Goal: Information Seeking & Learning: Learn about a topic

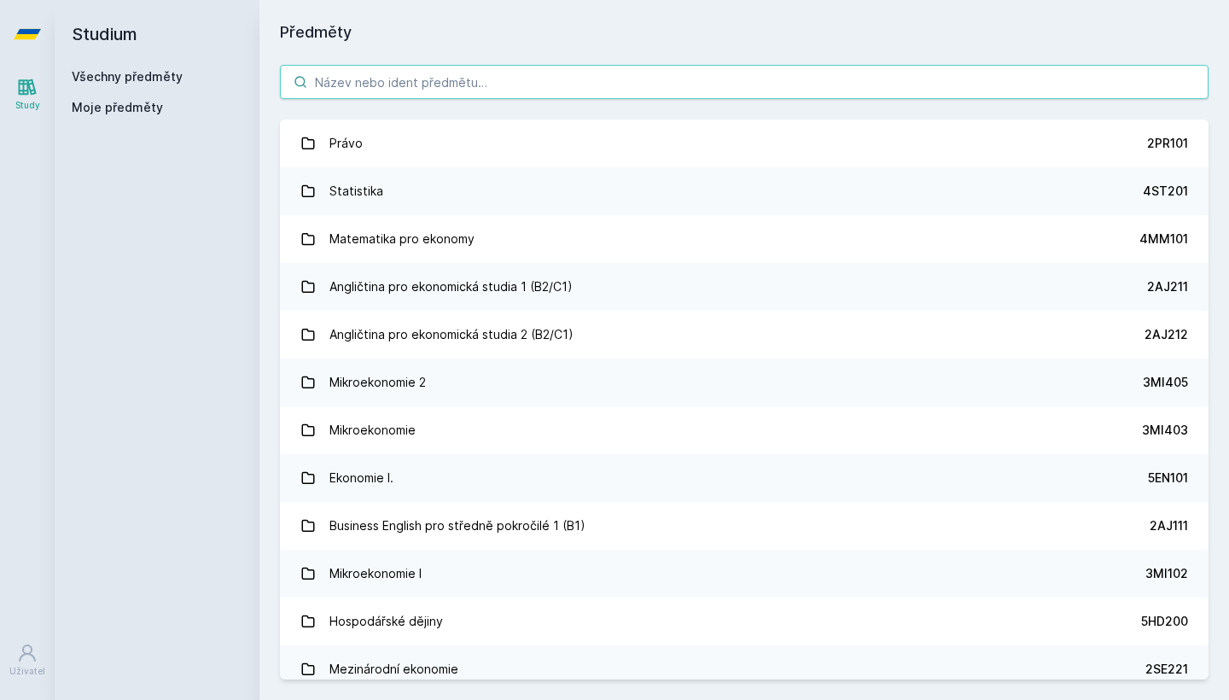
click at [584, 80] on input "search" at bounding box center [744, 82] width 928 height 34
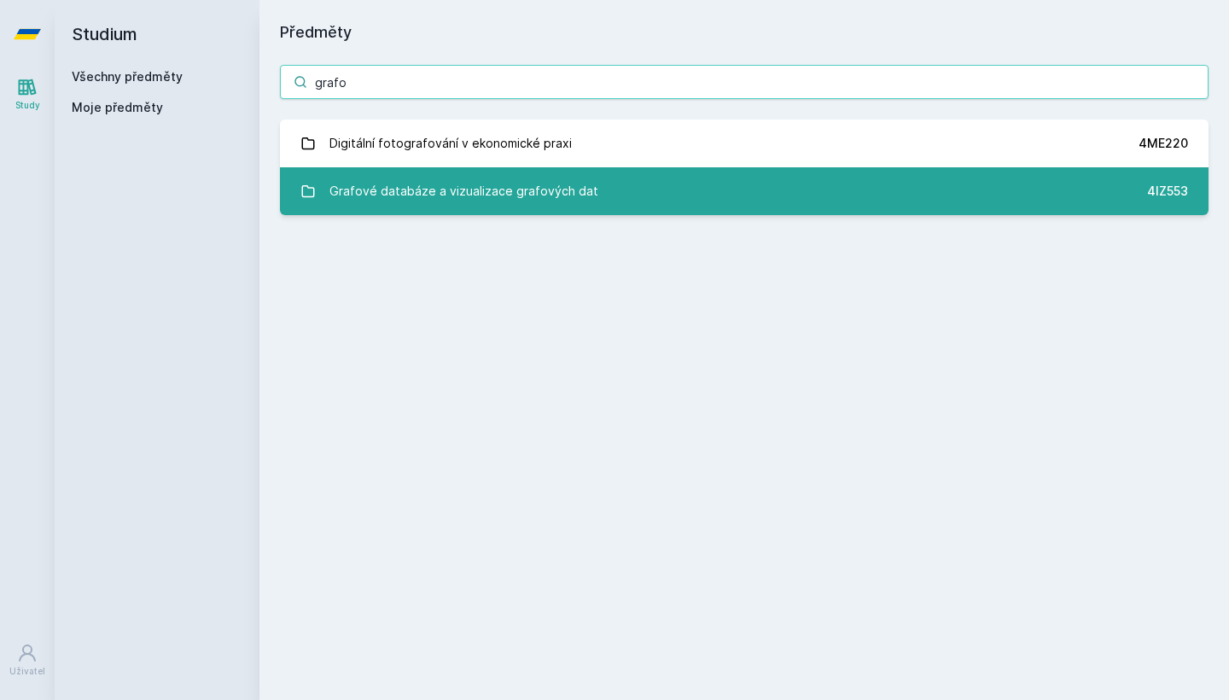
type input "grafo"
click at [563, 184] on div "Grafové databáze a vizualizace grafových dat" at bounding box center [463, 191] width 269 height 34
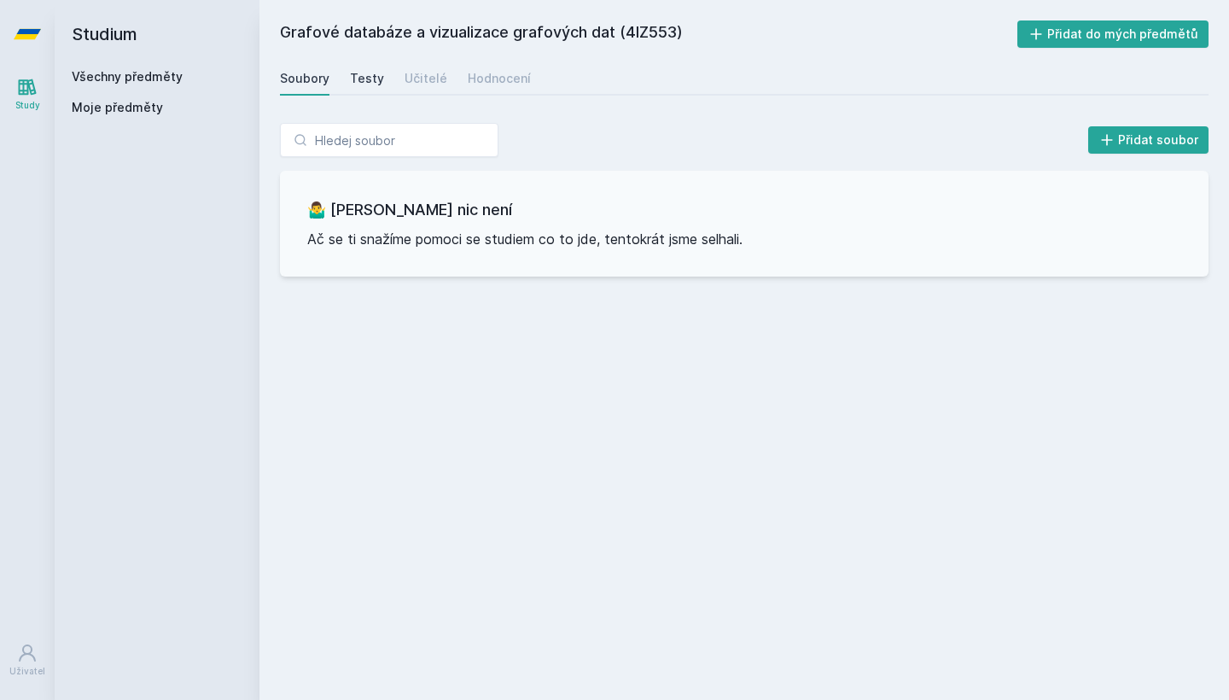
click at [360, 78] on div "Testy" at bounding box center [367, 78] width 34 height 17
click at [425, 70] on div "Učitelé" at bounding box center [425, 78] width 43 height 17
click at [502, 72] on div "Hodnocení" at bounding box center [499, 78] width 63 height 17
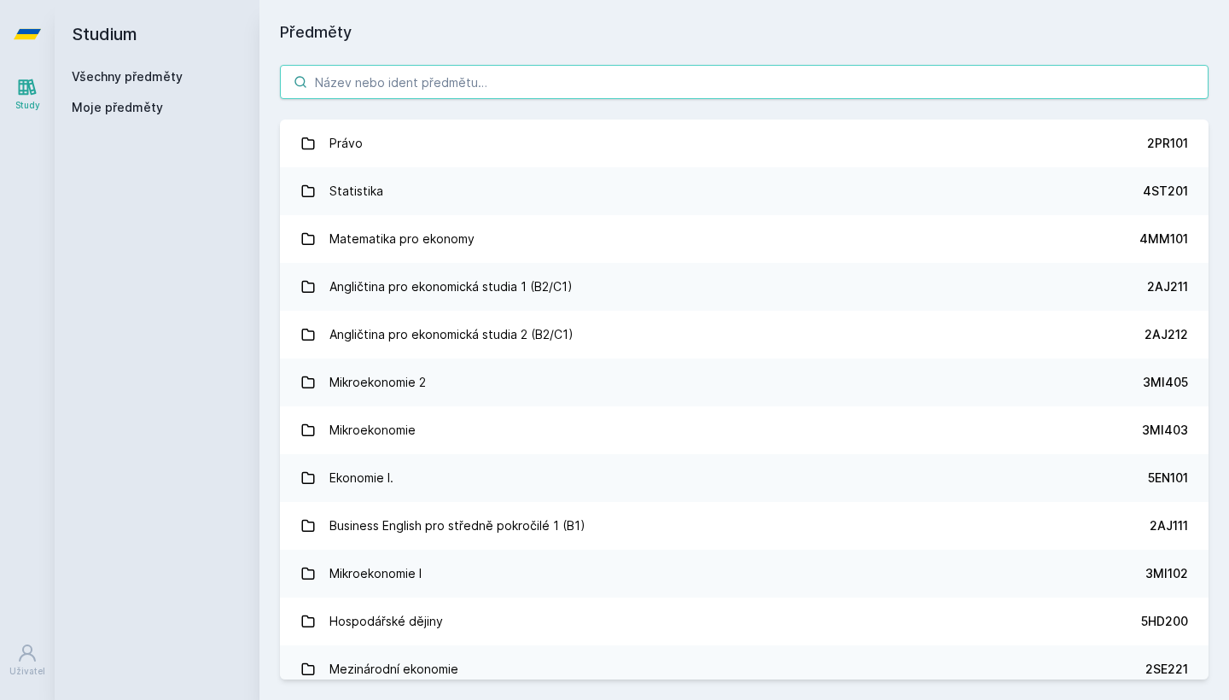
click at [530, 83] on input "search" at bounding box center [744, 82] width 928 height 34
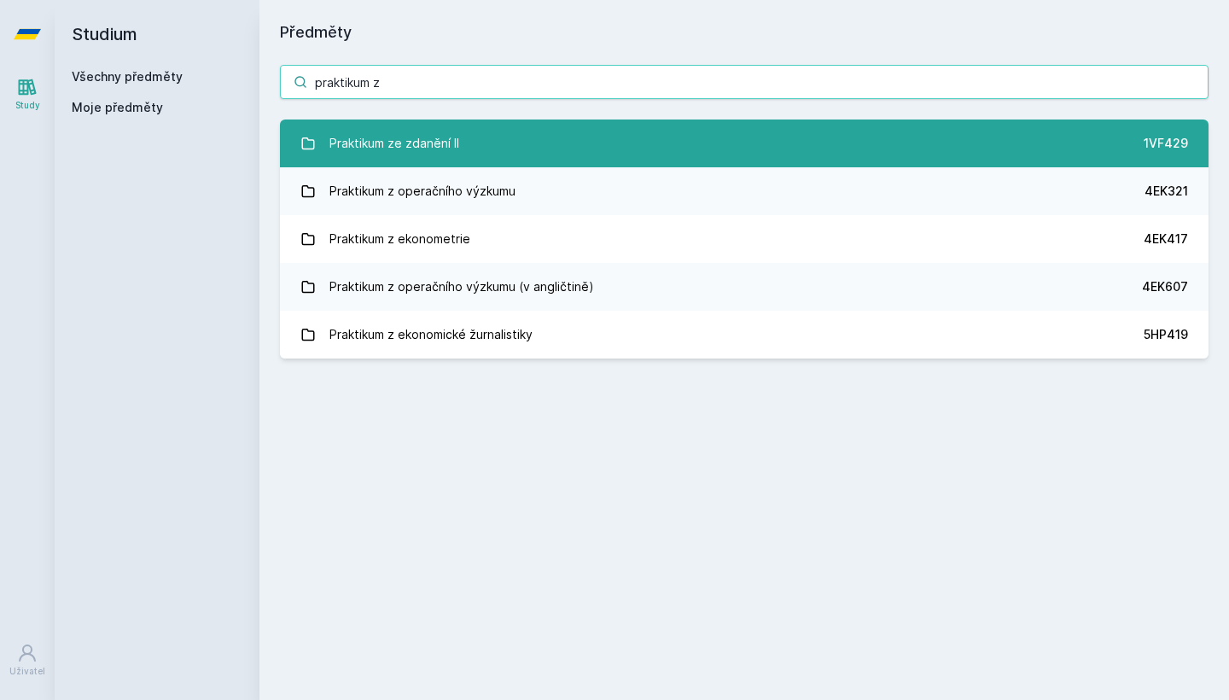
type input "praktikum z"
click at [548, 144] on link "Praktikum ze zdanění II 1VF429" at bounding box center [744, 143] width 928 height 48
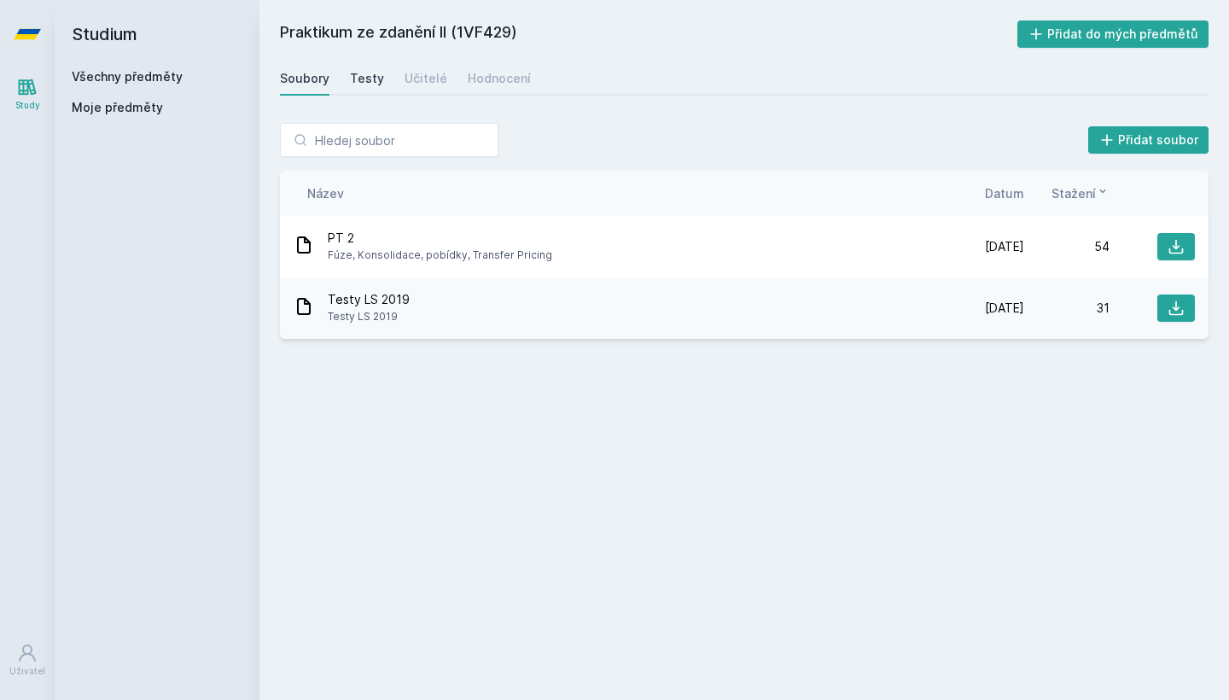
click at [369, 78] on div "Testy" at bounding box center [367, 78] width 34 height 17
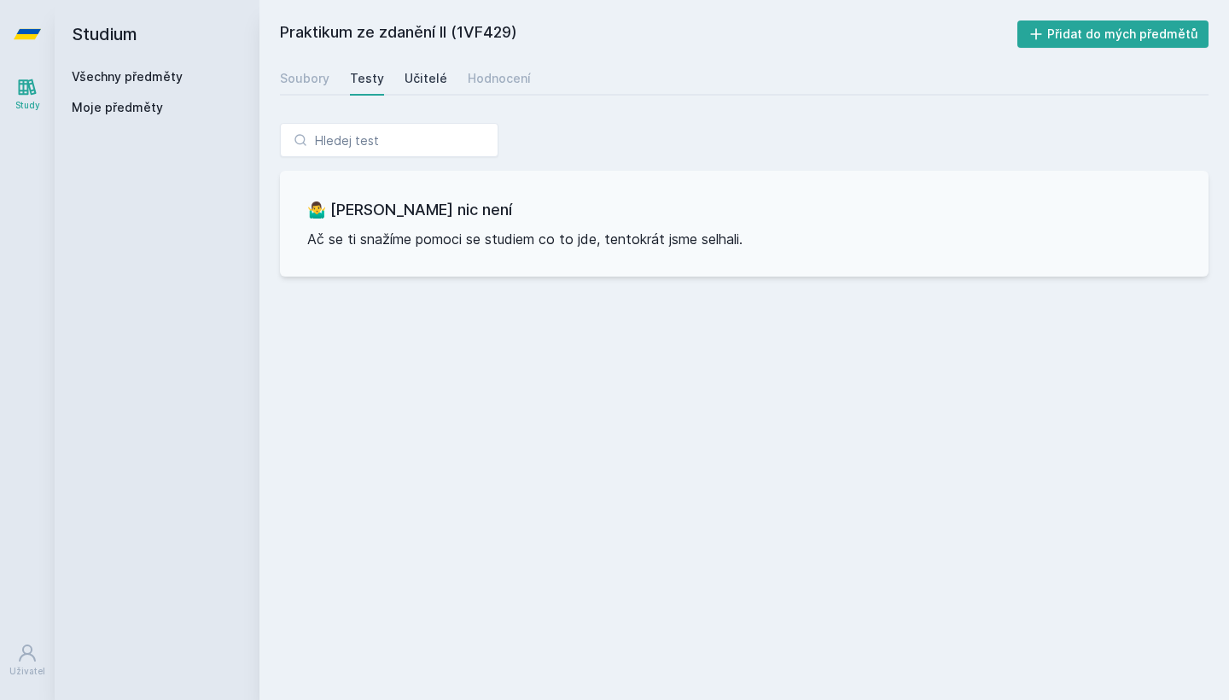
click at [415, 78] on div "Učitelé" at bounding box center [425, 78] width 43 height 17
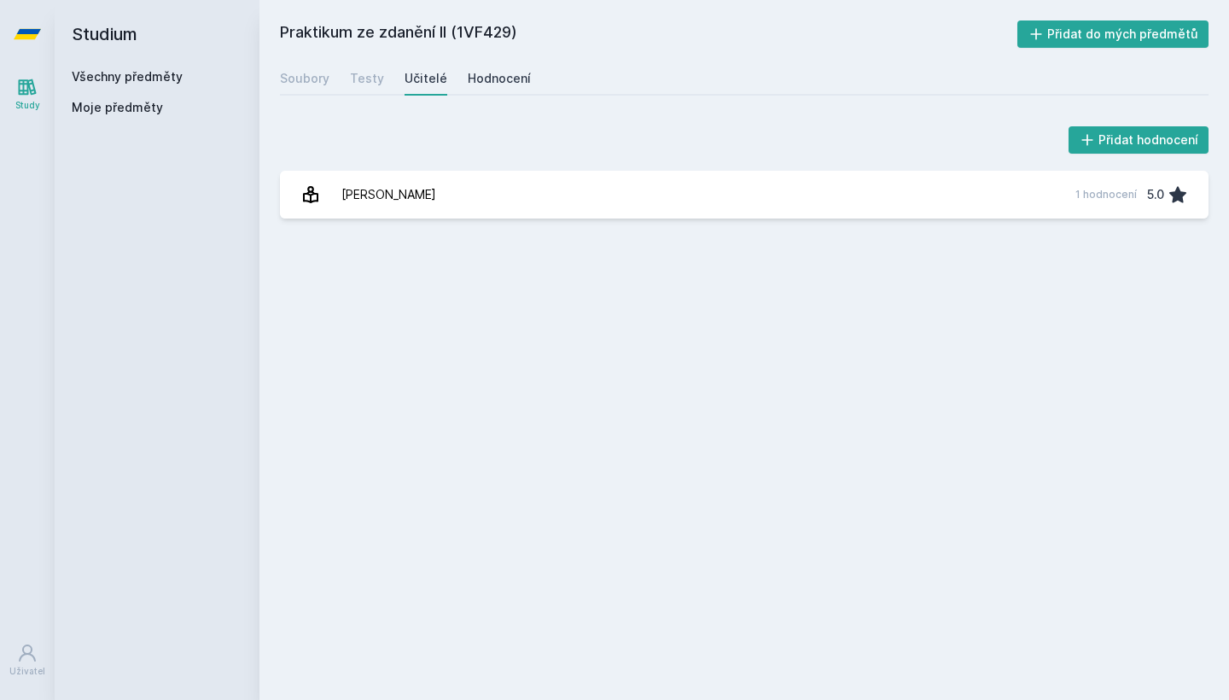
click at [471, 79] on div "Hodnocení" at bounding box center [499, 78] width 63 height 17
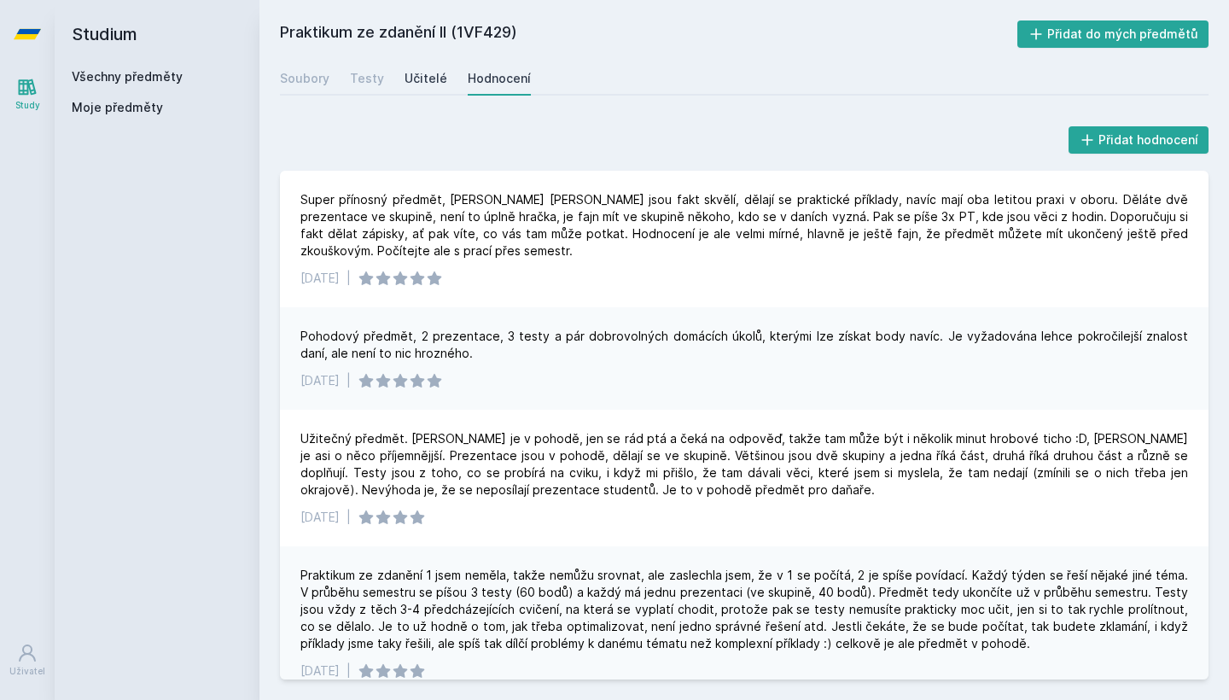
click at [432, 79] on div "Učitelé" at bounding box center [425, 78] width 43 height 17
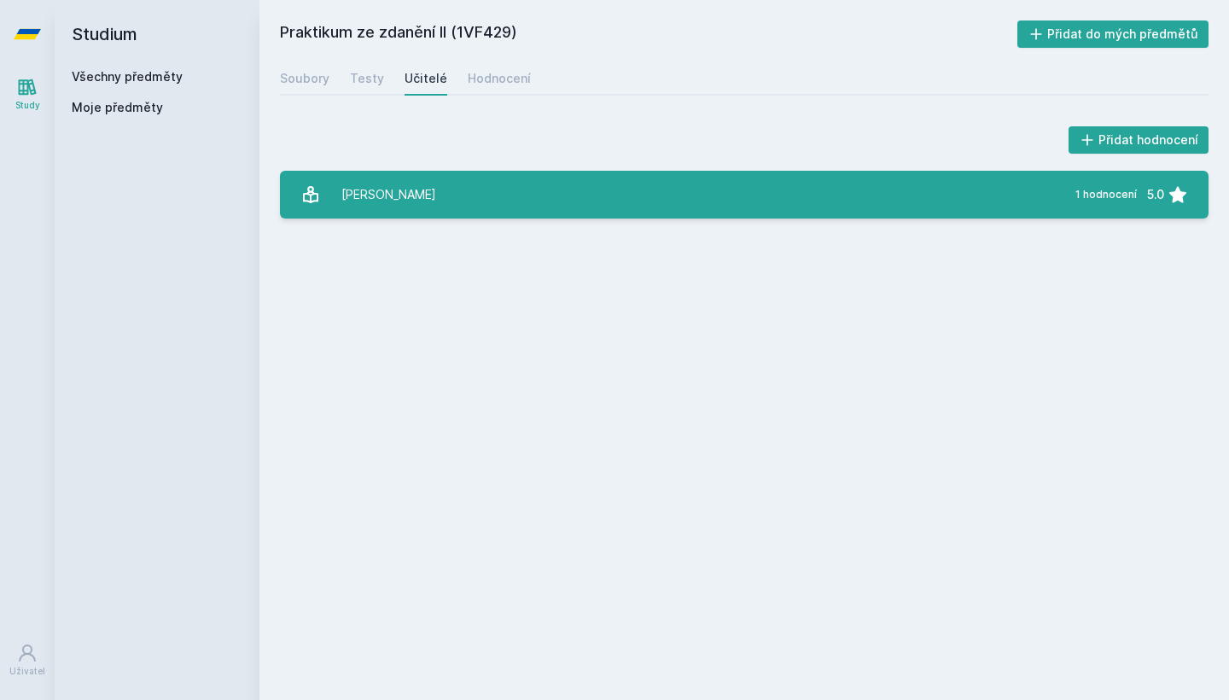
click at [439, 188] on link "Toman Petr 1 hodnocení 5.0" at bounding box center [744, 195] width 928 height 48
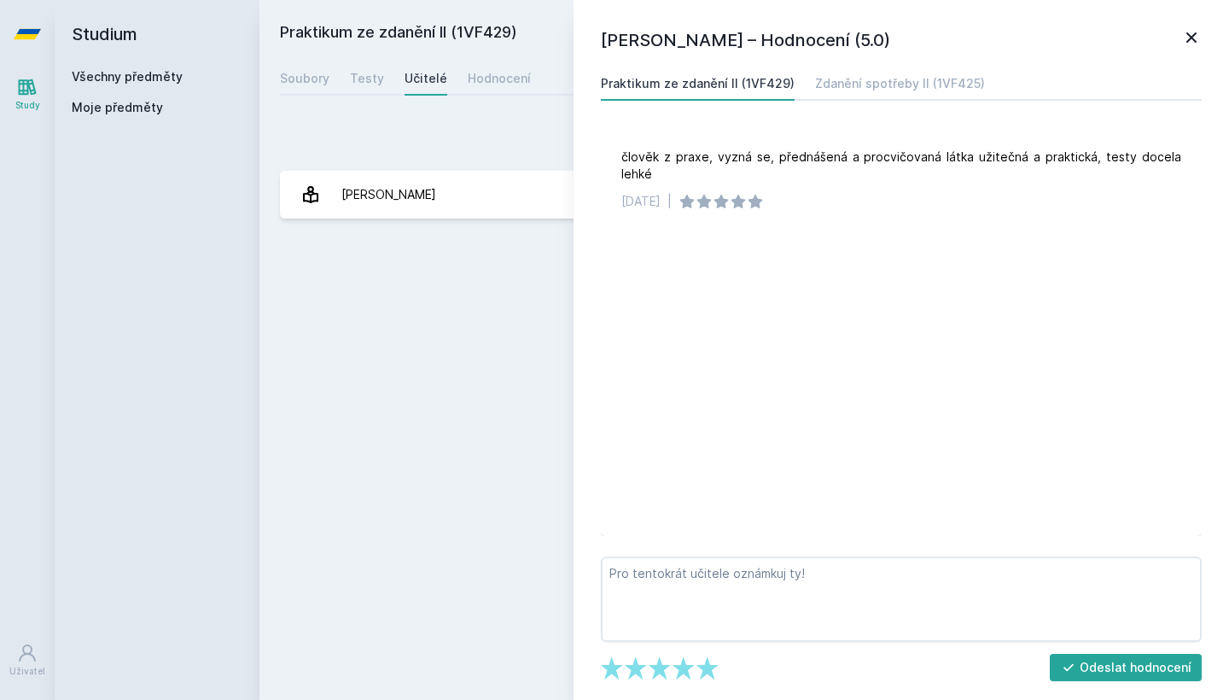
click at [1191, 41] on icon at bounding box center [1191, 37] width 20 height 20
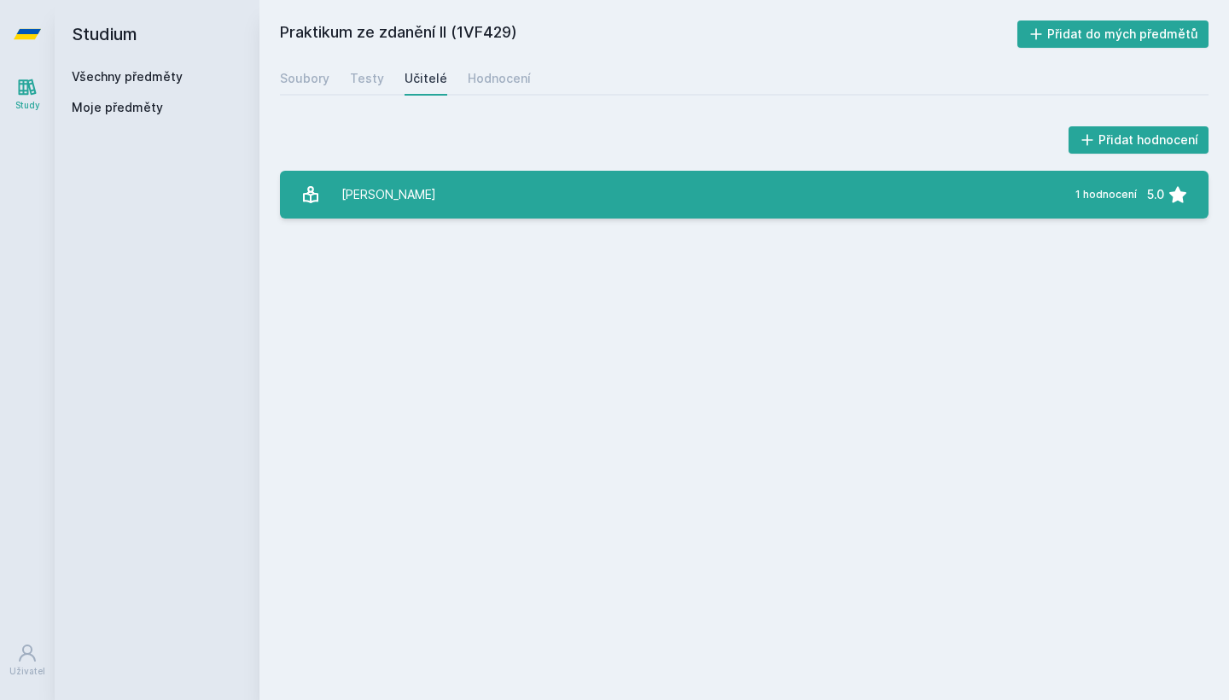
click at [1018, 207] on link "Toman Petr 1 hodnocení 5.0" at bounding box center [744, 195] width 928 height 48
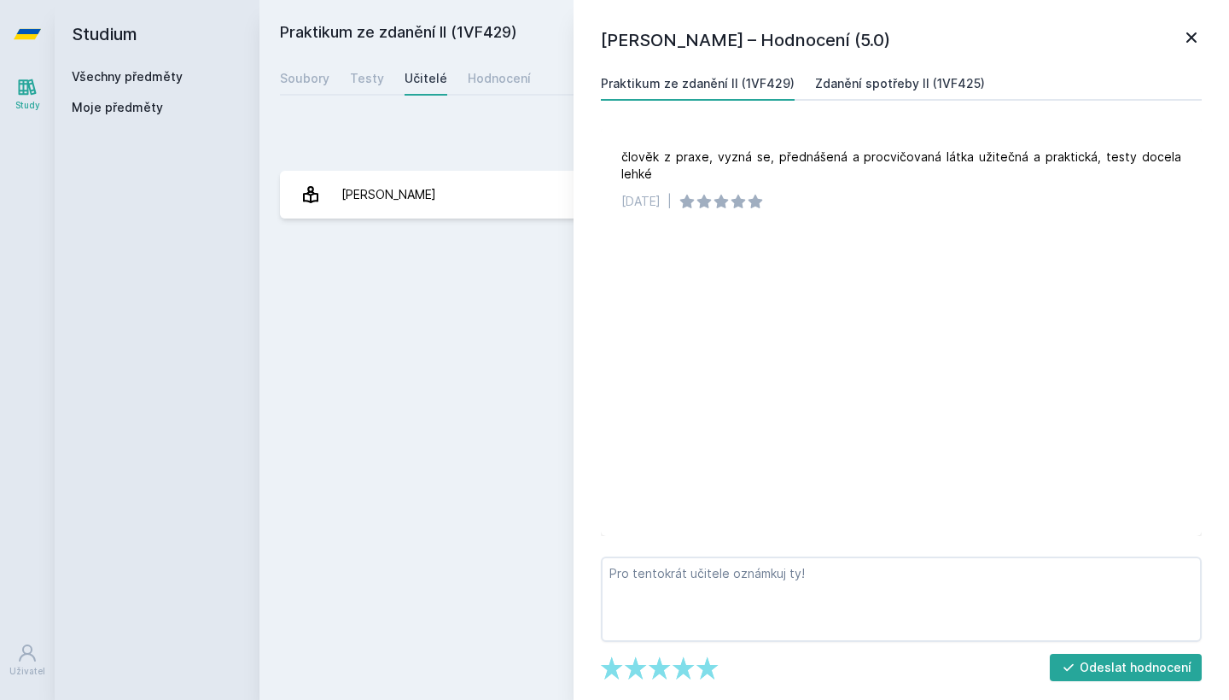
click at [896, 90] on div "Zdanění spotřeby II (1VF425)" at bounding box center [900, 83] width 170 height 17
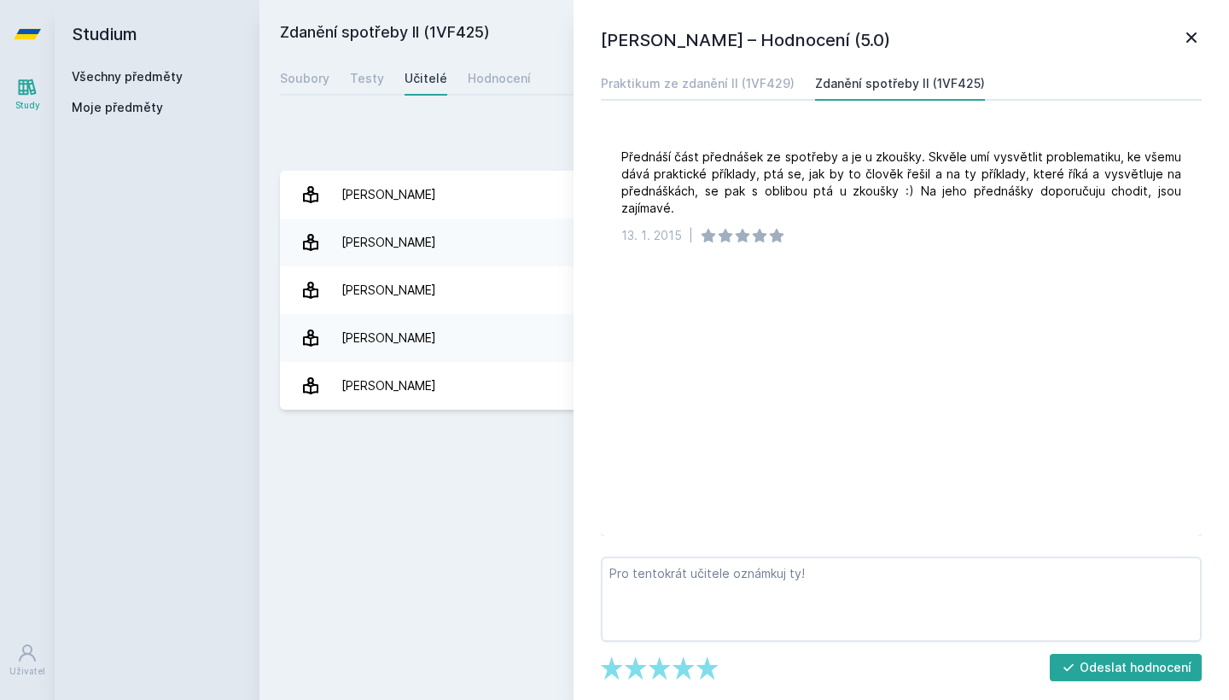
click at [1193, 30] on icon at bounding box center [1191, 37] width 20 height 20
